Goal: Information Seeking & Learning: Learn about a topic

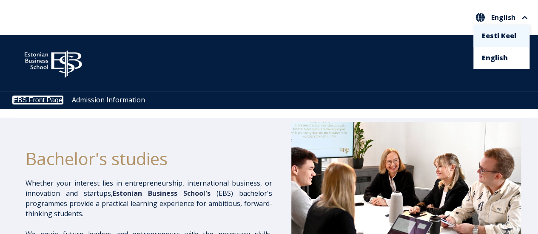
click at [56, 102] on link "EBS Front Page" at bounding box center [37, 99] width 49 height 7
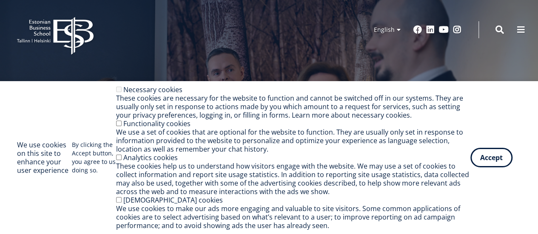
click at [497, 158] on button "Accept" at bounding box center [491, 158] width 42 height 20
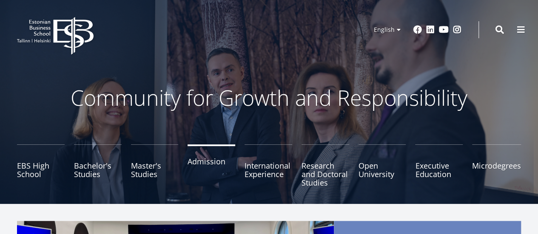
click at [210, 169] on link "Admission" at bounding box center [211, 166] width 48 height 43
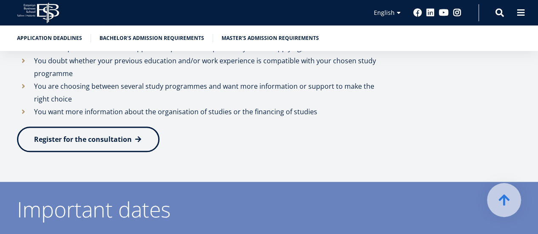
scroll to position [425, 0]
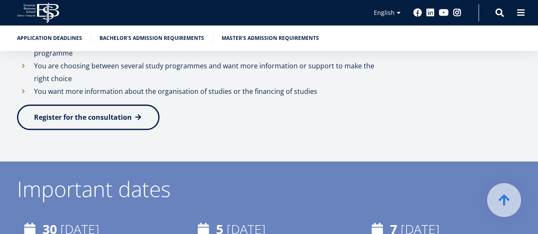
click at [99, 125] on link "Register for the consultation" at bounding box center [88, 118] width 142 height 26
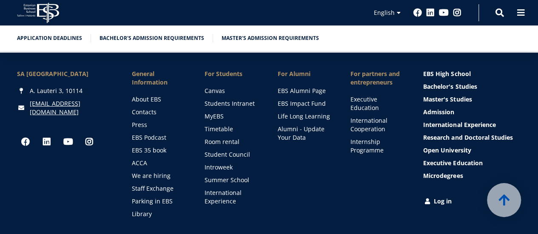
scroll to position [2991, 0]
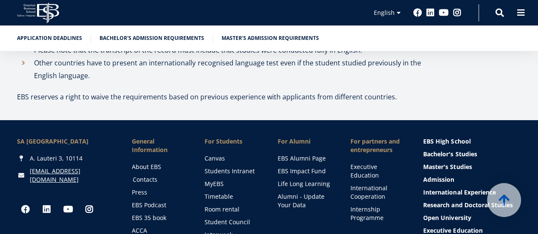
click at [144, 176] on link "Contacts" at bounding box center [161, 180] width 56 height 9
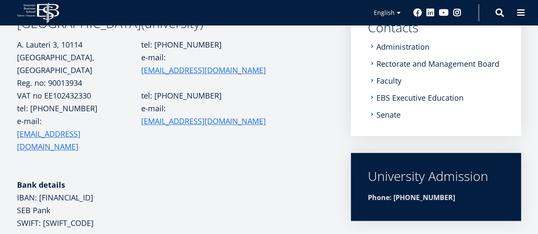
scroll to position [166, 0]
